Goal: Task Accomplishment & Management: Complete application form

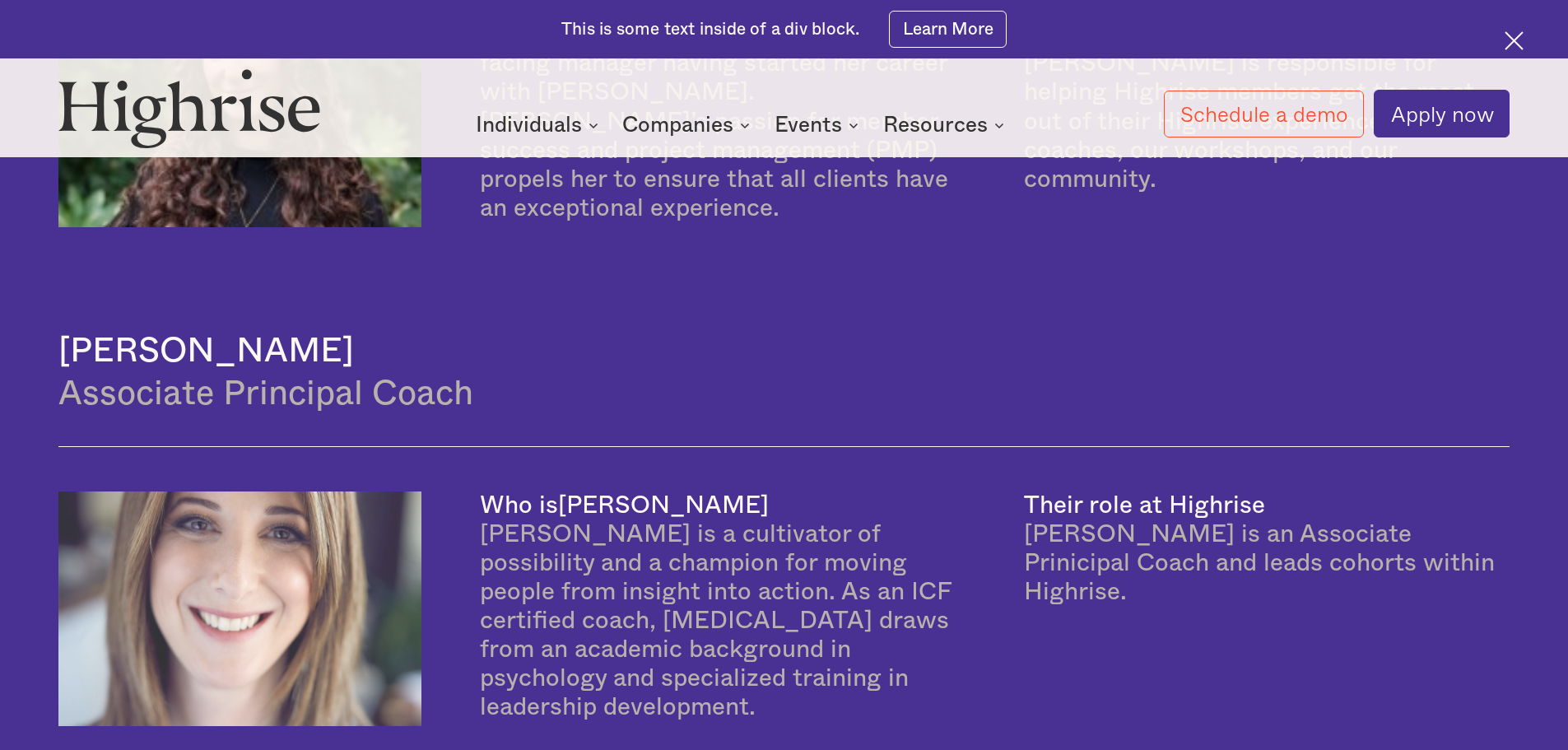
scroll to position [2964, 0]
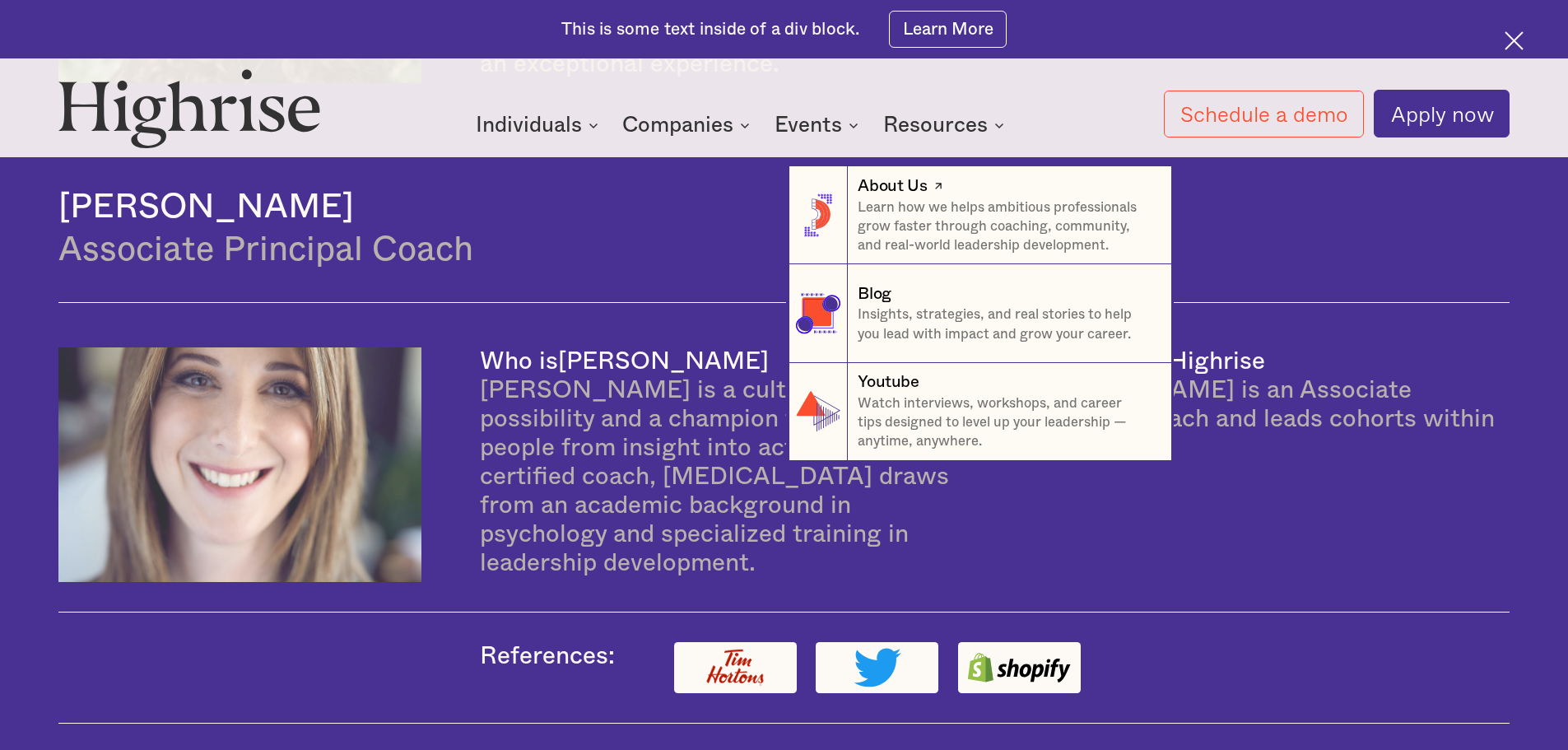
click at [946, 217] on p "Learn how we helps ambitious professionals grow faster through coaching, commun…" at bounding box center [1005, 227] width 294 height 58
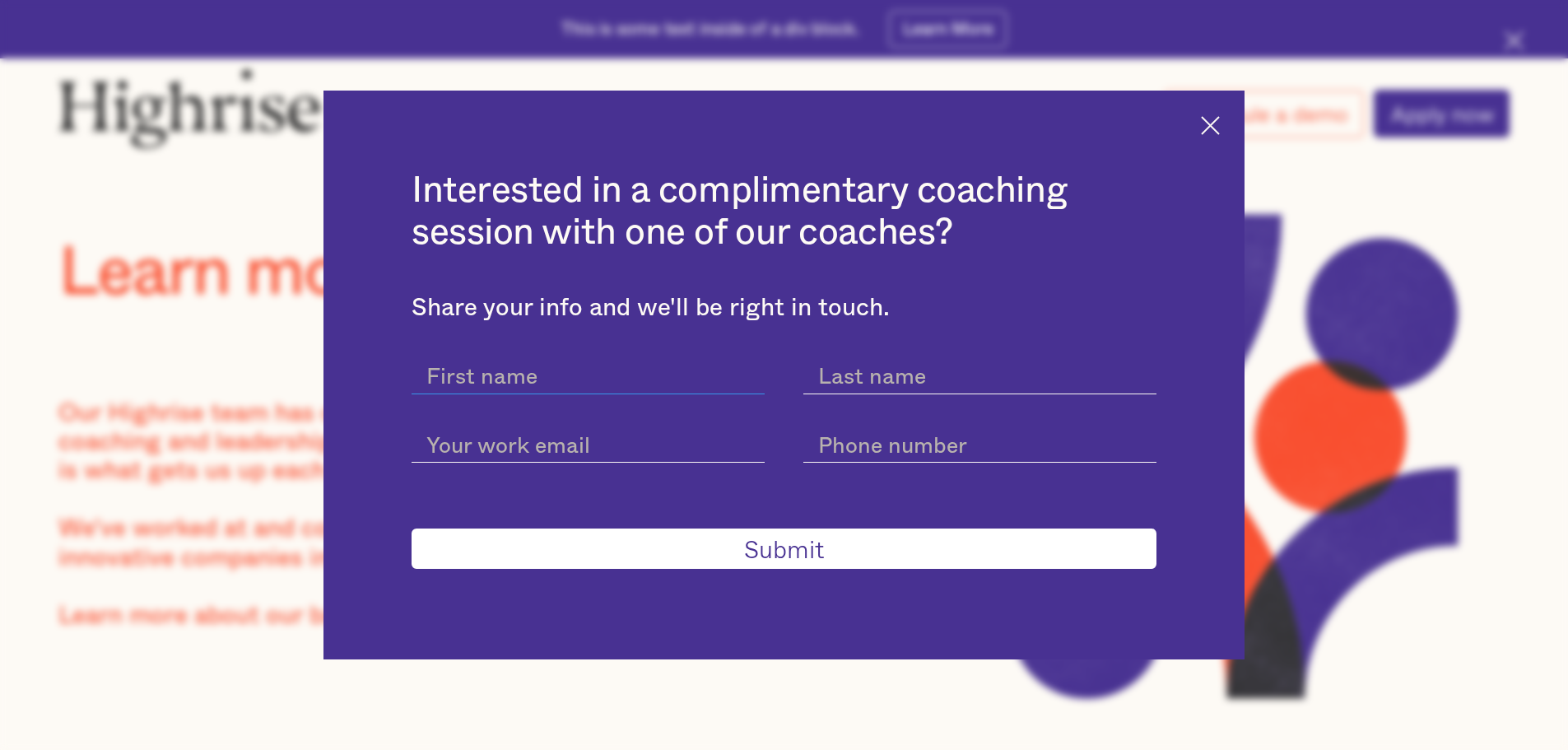
click at [498, 376] on input "current-schedule-a-demo-get-started-modal" at bounding box center [588, 373] width 354 height 42
type input "Layla"
type input "[PERSON_NAME]"
type input "[EMAIL_ADDRESS][DOMAIN_NAME]"
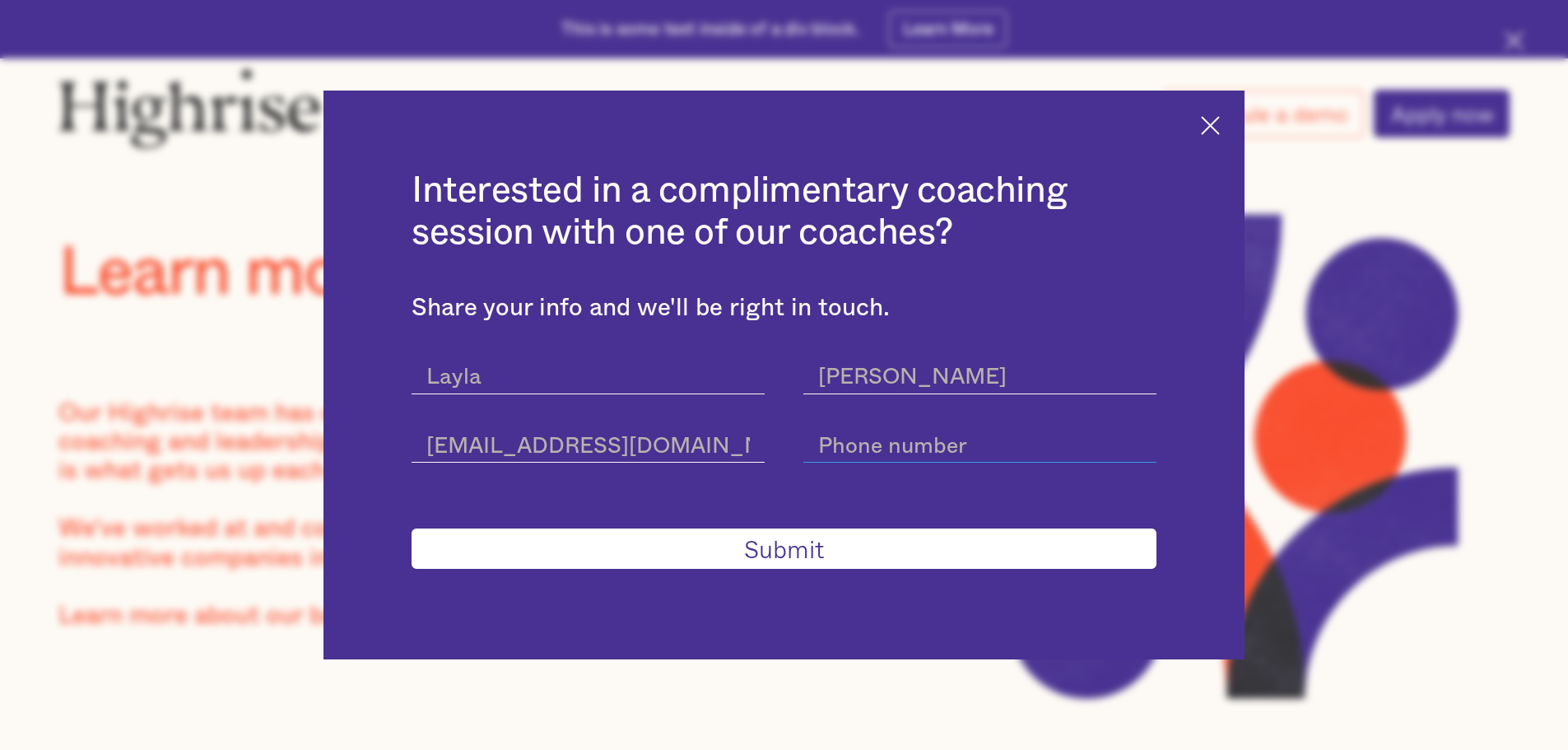
type input "2707317476"
click at [792, 547] on input "Submit" at bounding box center [784, 548] width 745 height 40
type input "Please wait..."
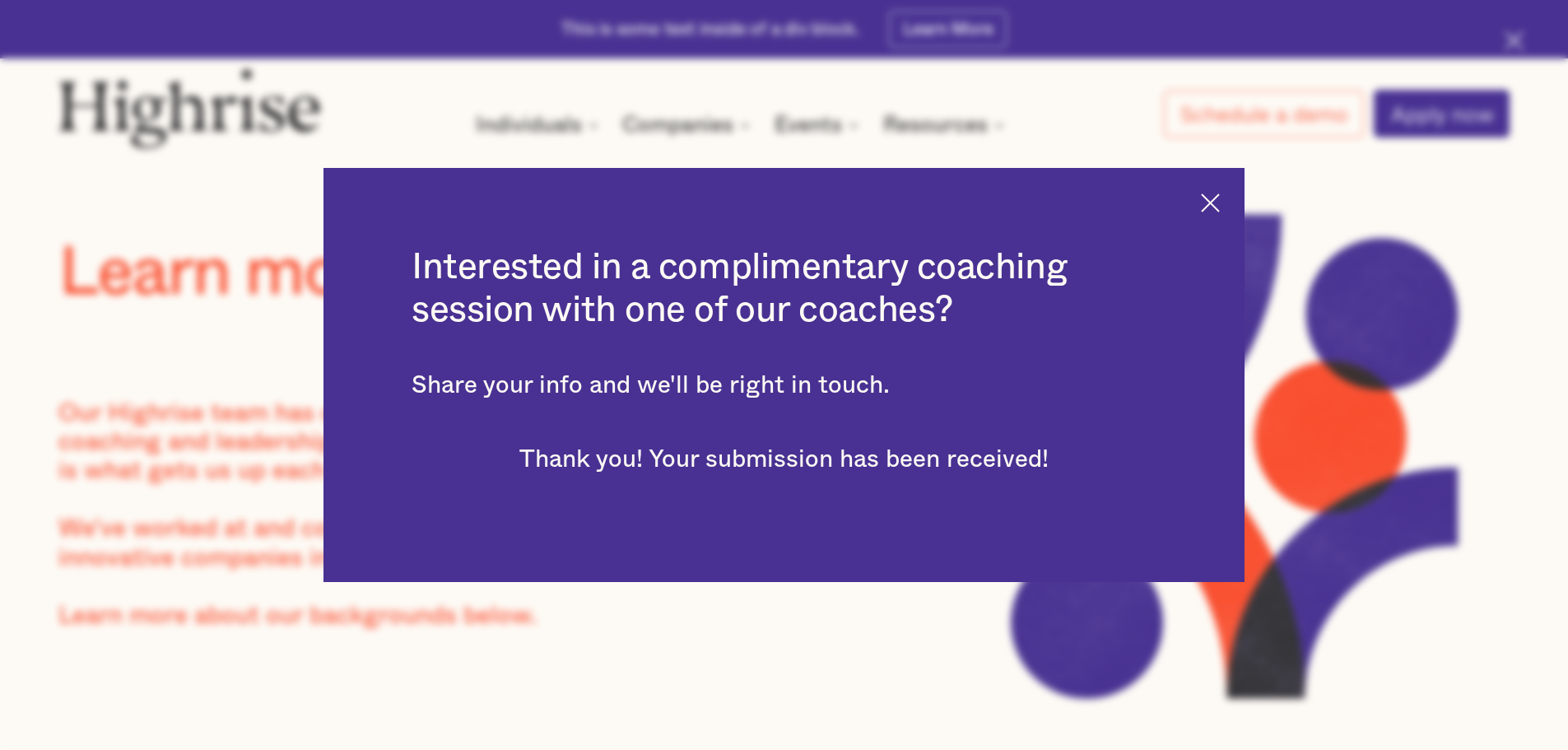
click at [1220, 211] on img at bounding box center [1210, 203] width 19 height 19
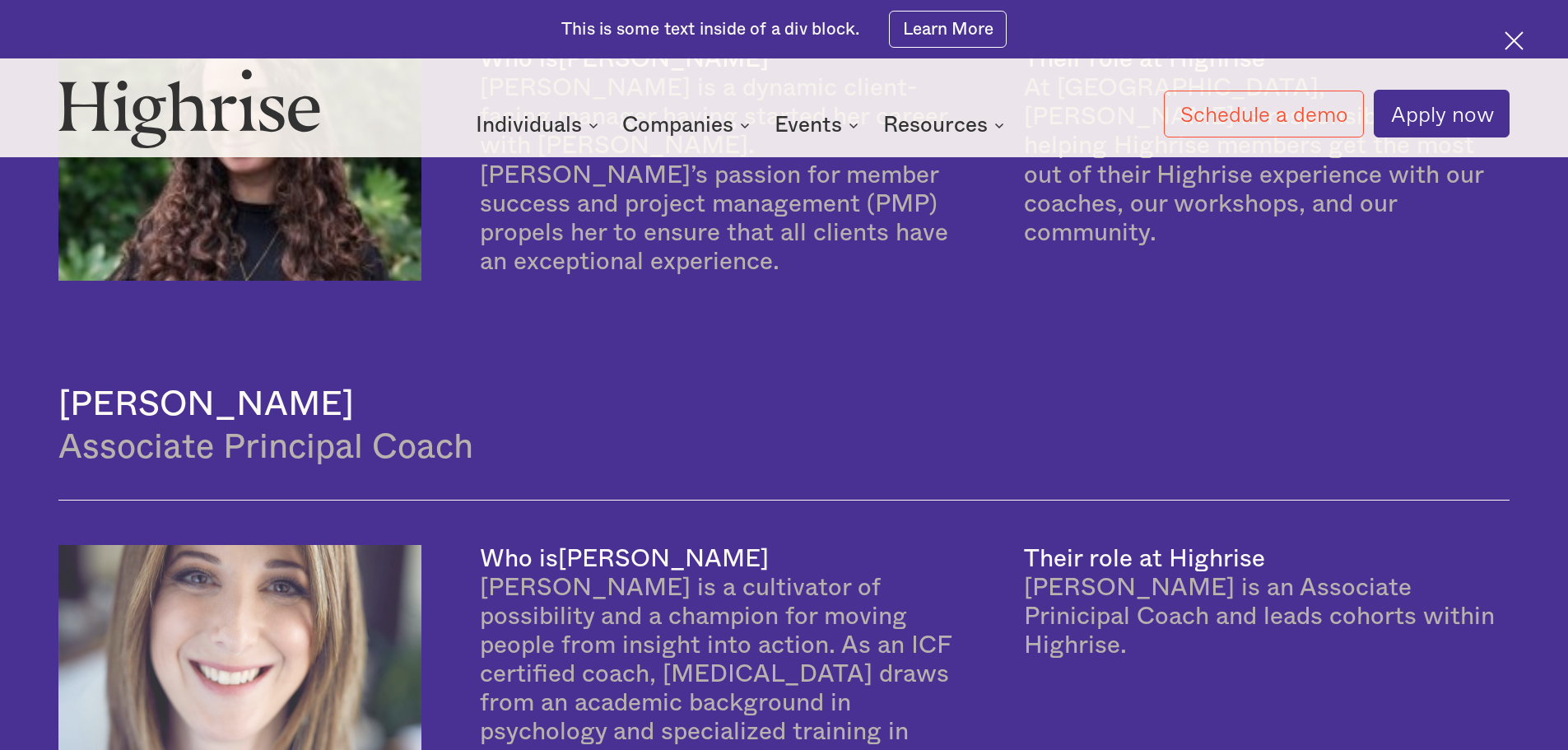
scroll to position [2882, 0]
